Goal: Task Accomplishment & Management: Manage account settings

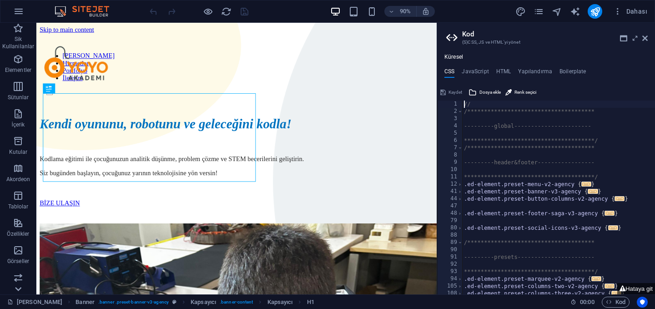
click at [24, 35] on icon at bounding box center [18, 28] width 13 height 13
click at [636, 8] on span "Dahası" at bounding box center [630, 11] width 34 height 9
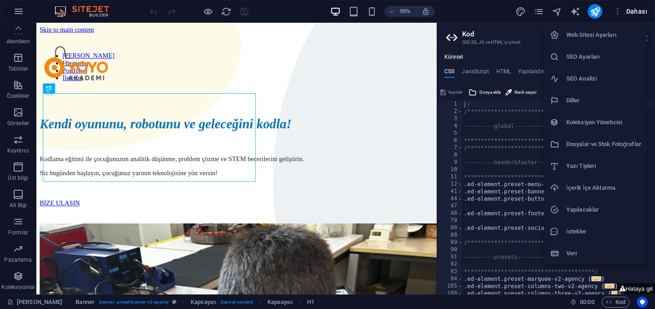
click at [607, 35] on h6 "Web Sitesi Ayarları" at bounding box center [603, 35] width 75 height 11
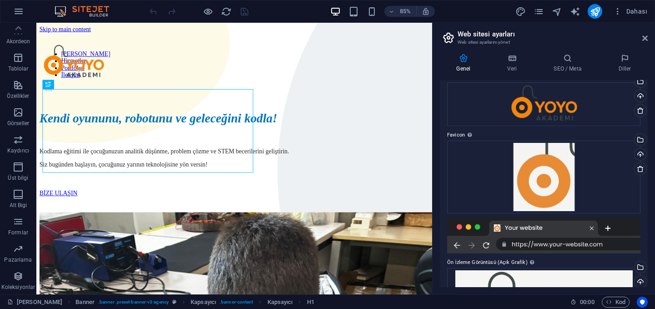
scroll to position [135, 0]
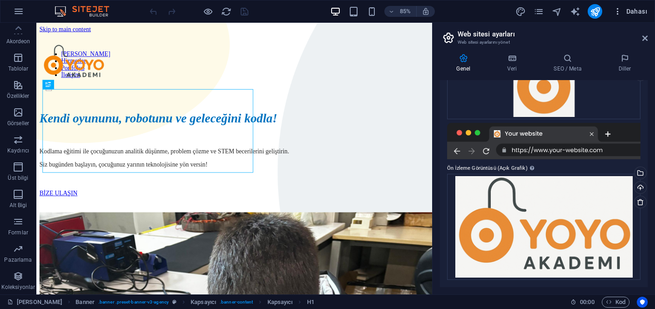
click at [631, 15] on span "Dahası" at bounding box center [630, 11] width 34 height 9
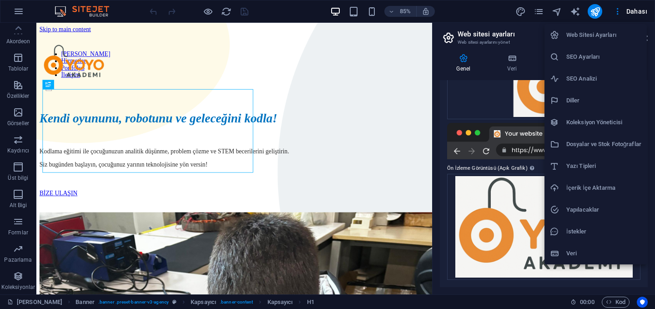
click at [633, 11] on div at bounding box center [327, 154] width 655 height 309
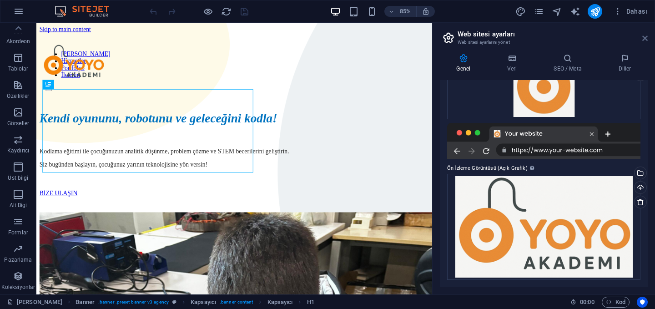
click at [644, 39] on icon at bounding box center [644, 38] width 5 height 7
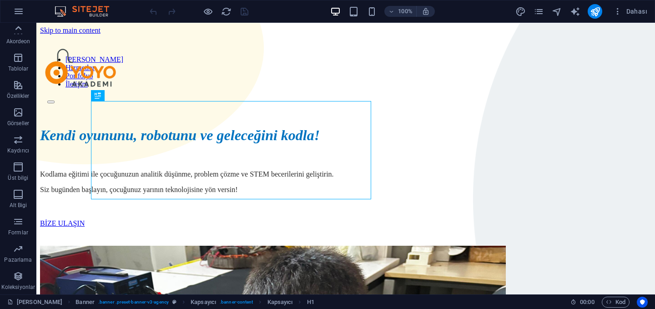
click at [20, 25] on icon at bounding box center [18, 28] width 13 height 13
click at [19, 10] on icon "button" at bounding box center [18, 11] width 11 height 11
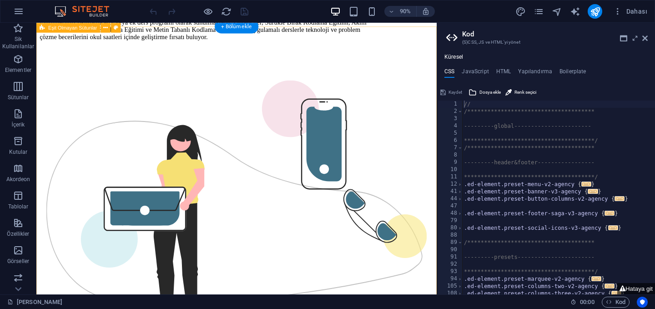
scroll to position [1548, 0]
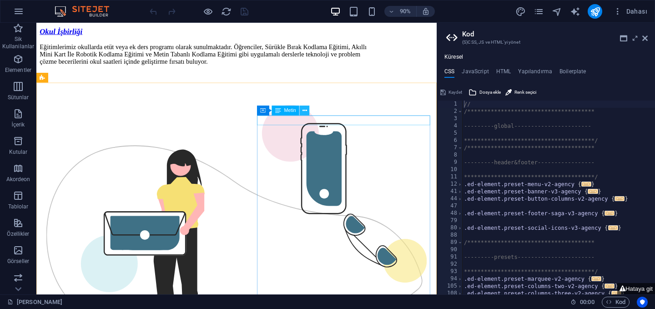
click at [308, 110] on button at bounding box center [305, 110] width 10 height 10
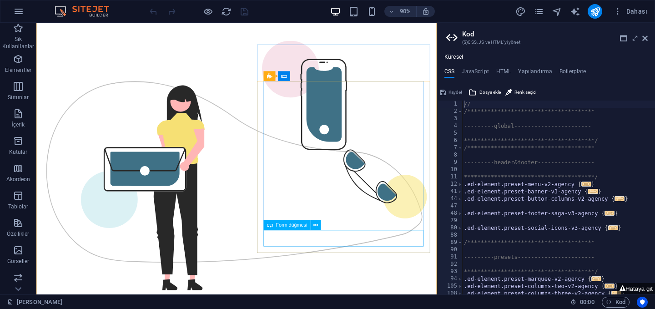
scroll to position [1627, 0]
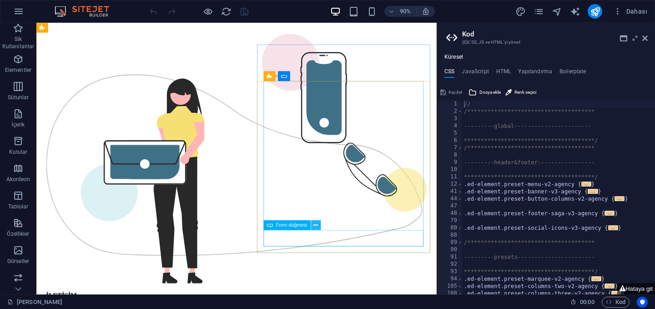
click at [318, 226] on button at bounding box center [316, 225] width 10 height 10
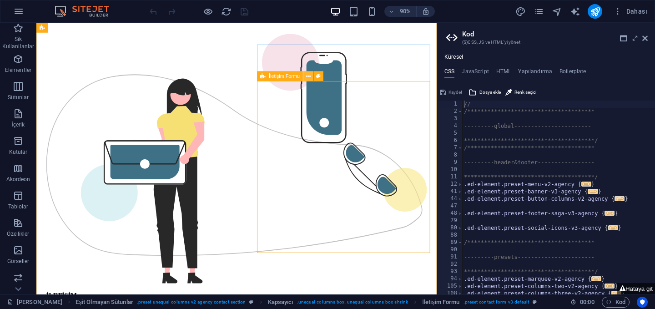
click at [308, 77] on icon at bounding box center [308, 76] width 5 height 9
click at [292, 76] on span "Form" at bounding box center [295, 76] width 11 height 5
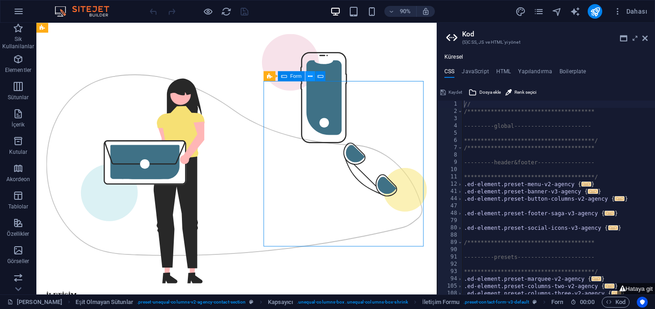
click at [314, 77] on button at bounding box center [310, 76] width 10 height 10
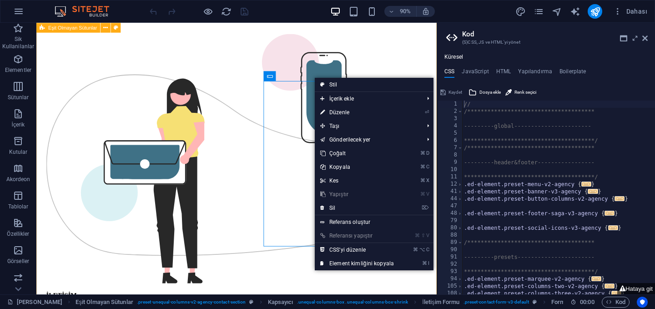
click at [261, 163] on div "İLETİŞİM Biz Size Ulaşalım Gizlilik sözleşmesini okudum ve anladım. Okunaksız m…" at bounding box center [258, 294] width 437 height 590
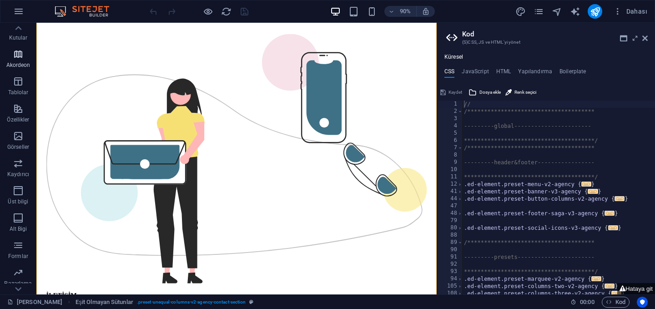
scroll to position [130, 0]
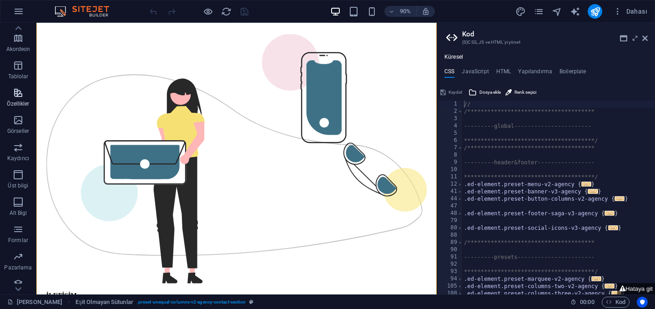
click at [15, 103] on p "Özellikler" at bounding box center [18, 103] width 22 height 7
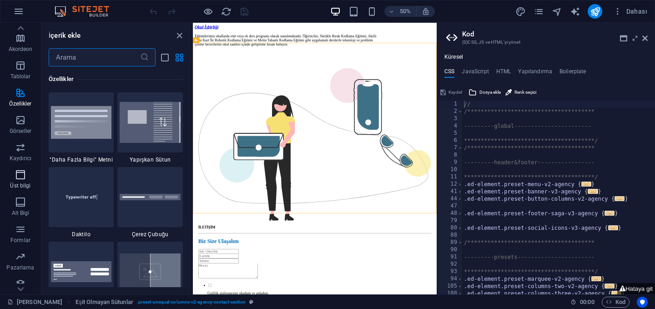
scroll to position [138, 0]
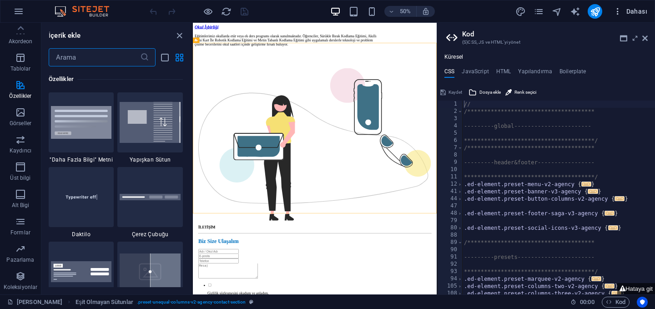
click at [621, 13] on icon "button" at bounding box center [617, 11] width 9 height 9
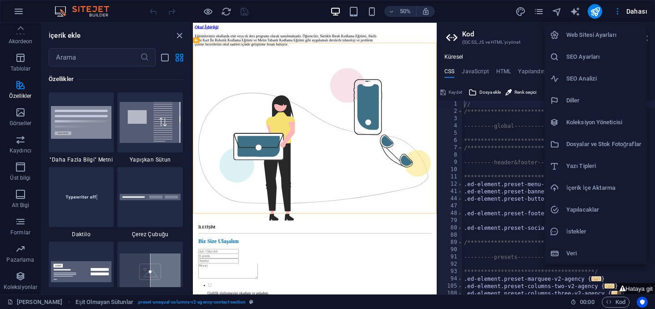
click at [618, 38] on h6 "Web Sitesi Ayarları" at bounding box center [603, 35] width 75 height 11
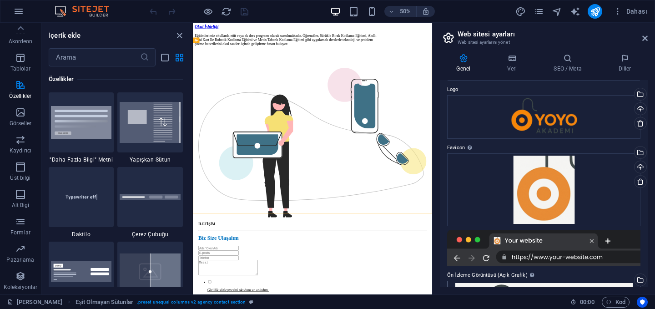
scroll to position [0, 0]
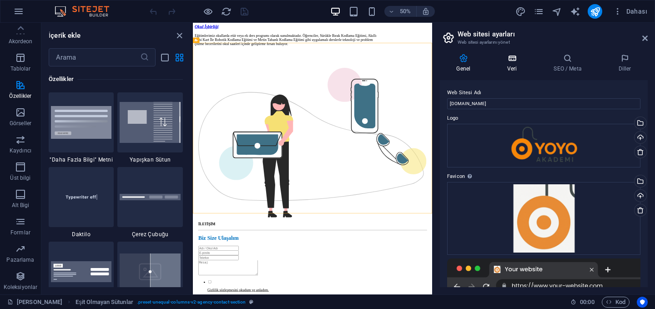
click at [521, 64] on h4 "Veri" at bounding box center [514, 63] width 46 height 19
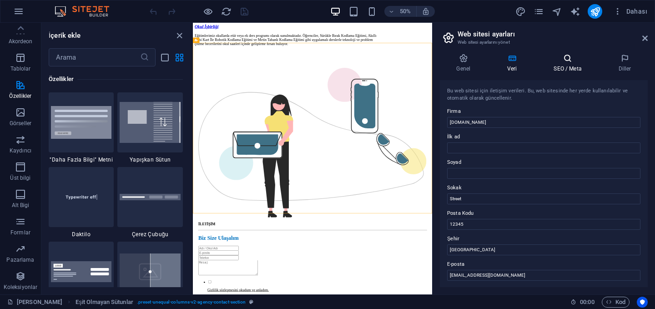
click at [568, 63] on h4 "SEO / Meta" at bounding box center [569, 63] width 65 height 19
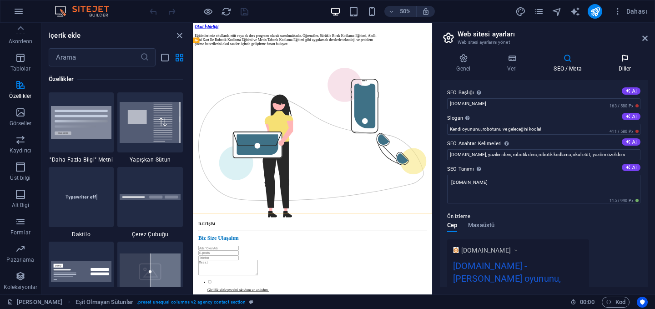
click at [618, 61] on icon at bounding box center [624, 58] width 46 height 9
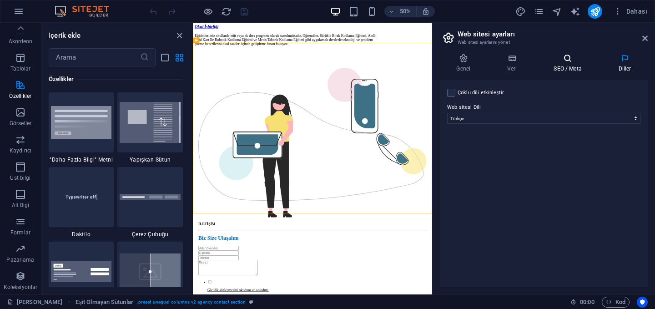
click at [561, 58] on icon at bounding box center [567, 58] width 61 height 9
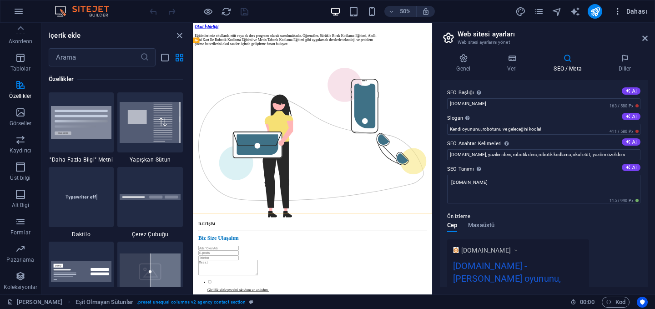
click at [633, 14] on span "Dahası" at bounding box center [630, 11] width 34 height 9
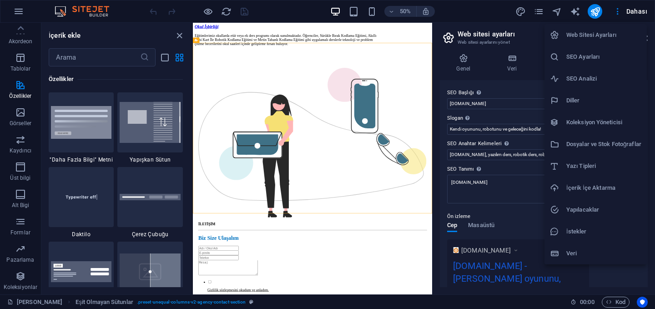
click at [178, 36] on div at bounding box center [327, 154] width 655 height 309
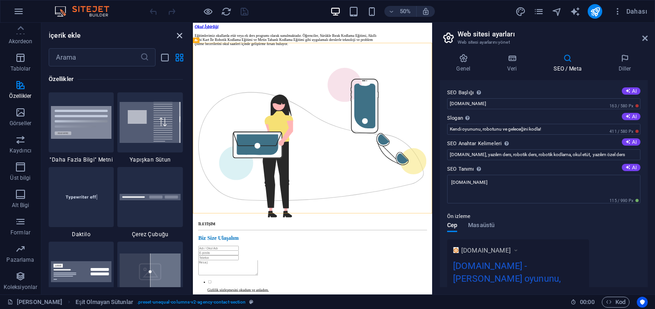
drag, startPoint x: 179, startPoint y: 36, endPoint x: 180, endPoint y: 10, distance: 26.4
click at [179, 36] on icon "close panel" at bounding box center [179, 35] width 10 height 10
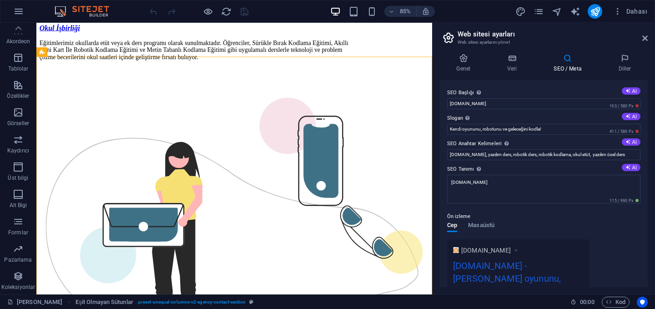
click at [650, 43] on aside "Web sitesi ayarları Web sitesi ayarlarını yönet Genel Veri SEO / Meta Diller We…" at bounding box center [543, 158] width 223 height 271
click at [646, 36] on icon at bounding box center [644, 38] width 5 height 7
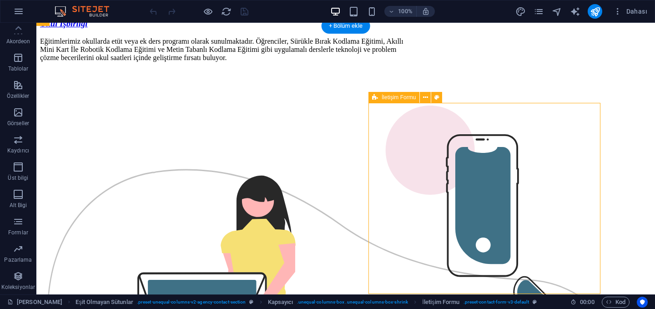
scroll to position [1613, 0]
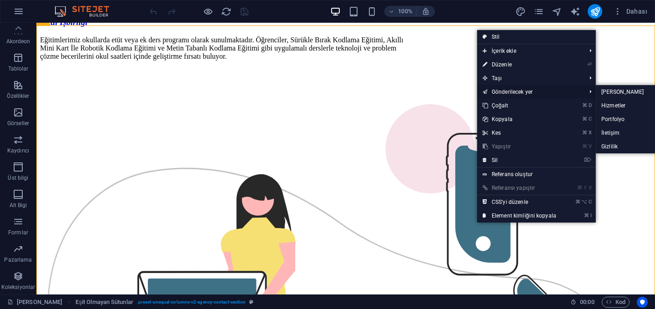
click at [547, 90] on link "Gönderilecek yer" at bounding box center [529, 92] width 105 height 14
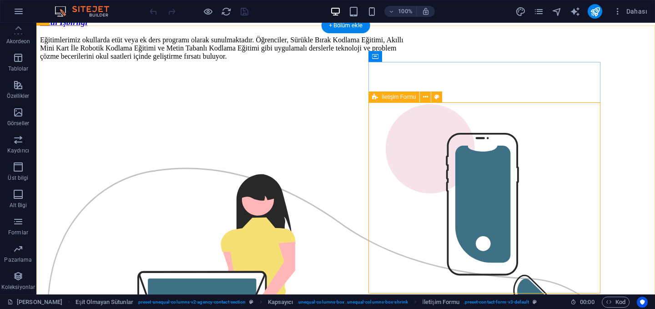
click at [423, 97] on icon at bounding box center [425, 97] width 5 height 10
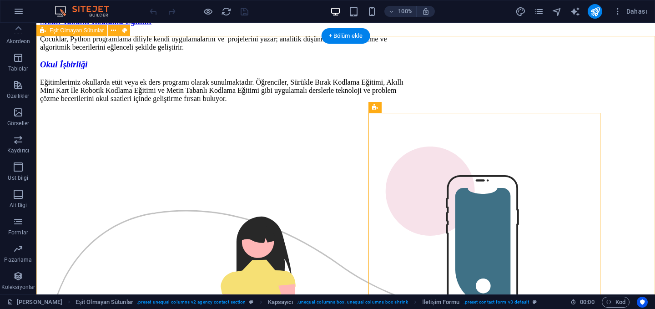
scroll to position [1503, 0]
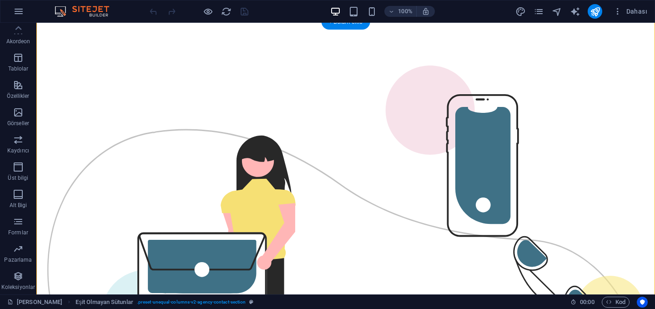
scroll to position [1678, 0]
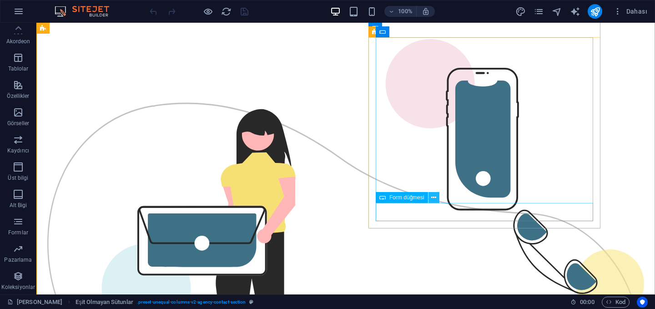
click at [434, 196] on icon at bounding box center [433, 198] width 5 height 10
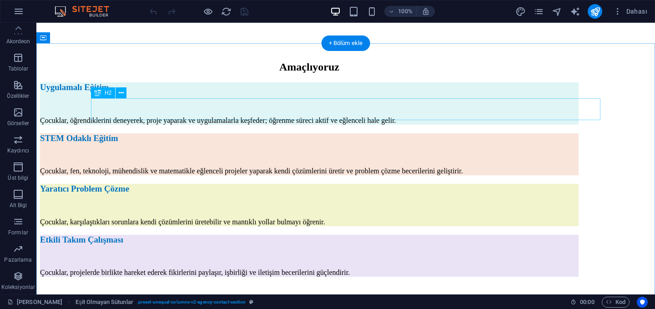
scroll to position [1133, 0]
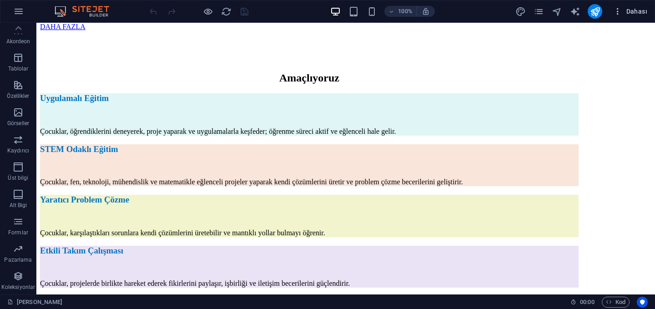
click at [625, 10] on span "Dahası" at bounding box center [630, 11] width 34 height 9
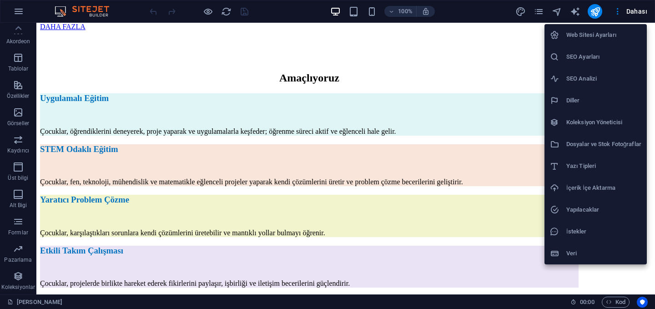
click at [611, 41] on li "Web Sitesi Ayarları" at bounding box center [595, 35] width 102 height 22
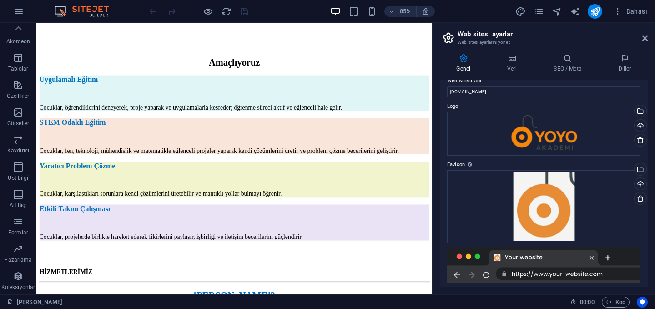
scroll to position [0, 0]
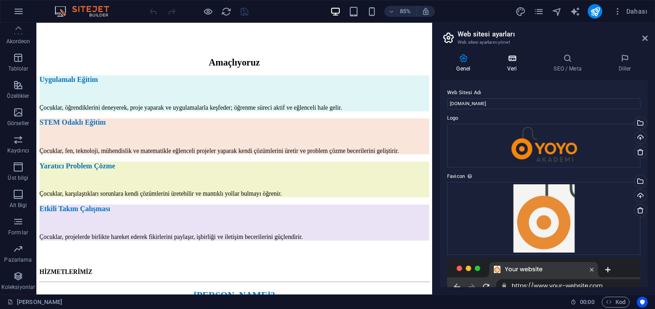
click at [511, 62] on icon at bounding box center [512, 58] width 43 height 9
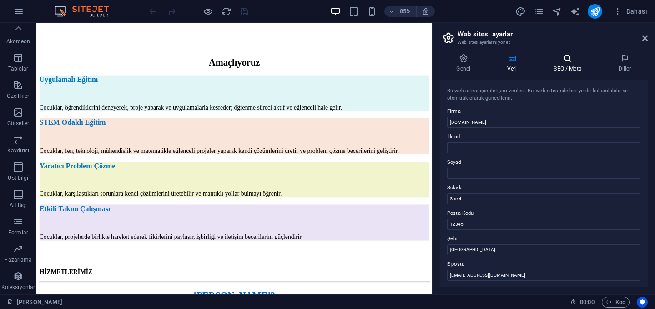
click at [550, 60] on icon at bounding box center [567, 58] width 61 height 9
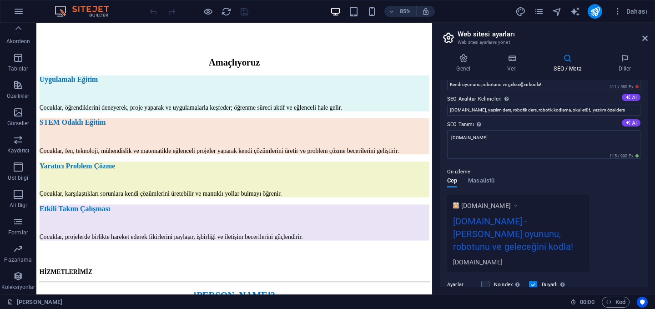
scroll to position [6, 0]
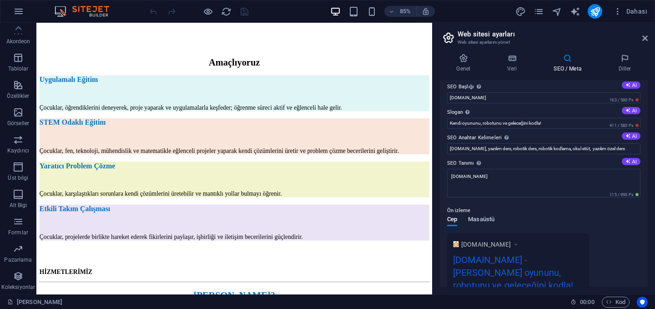
click at [493, 220] on span "Masaüstü" at bounding box center [481, 220] width 26 height 13
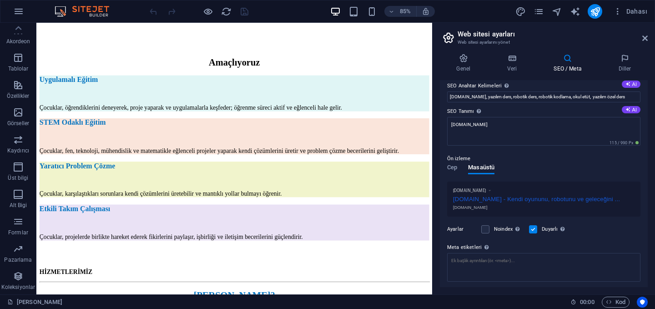
scroll to position [111, 0]
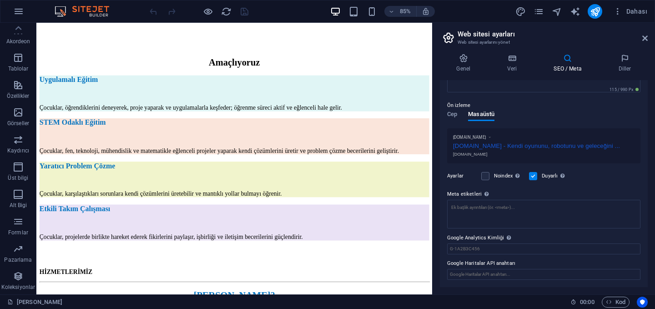
click at [624, 52] on div "Genel Veri SEO / Meta Diller Web Sitesi Adı [DOMAIN_NAME] Logo Dosyaları buraya…" at bounding box center [543, 170] width 222 height 248
click at [624, 56] on icon at bounding box center [624, 58] width 46 height 9
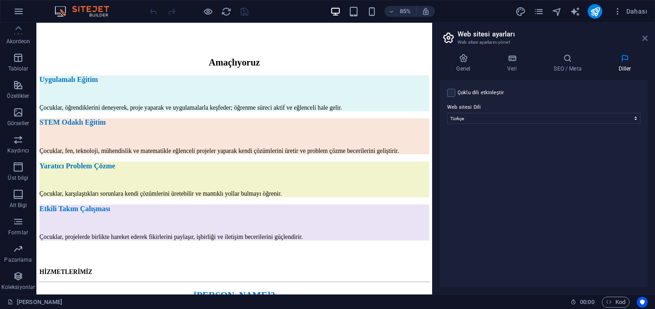
click at [644, 37] on icon at bounding box center [644, 38] width 5 height 7
